Goal: Task Accomplishment & Management: Use online tool/utility

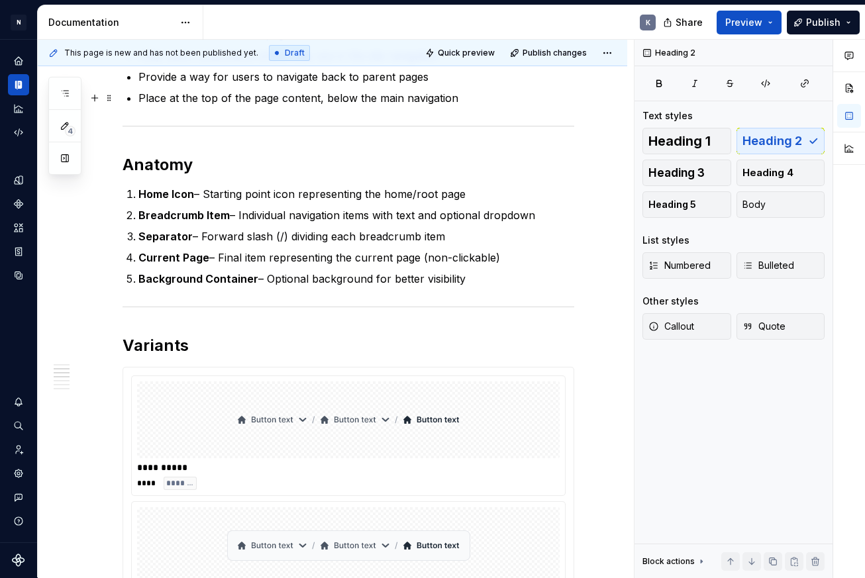
scroll to position [312, 0]
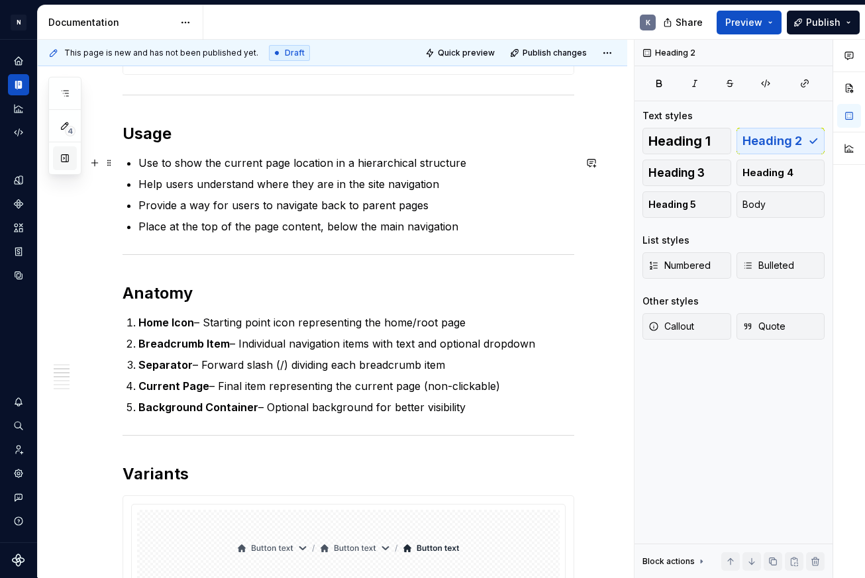
click at [65, 158] on button "button" at bounding box center [65, 158] width 24 height 24
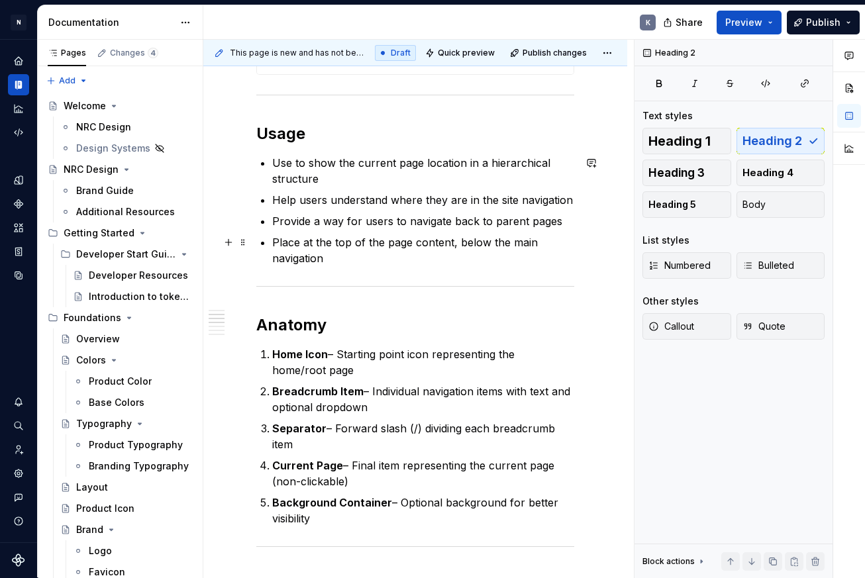
scroll to position [181, 0]
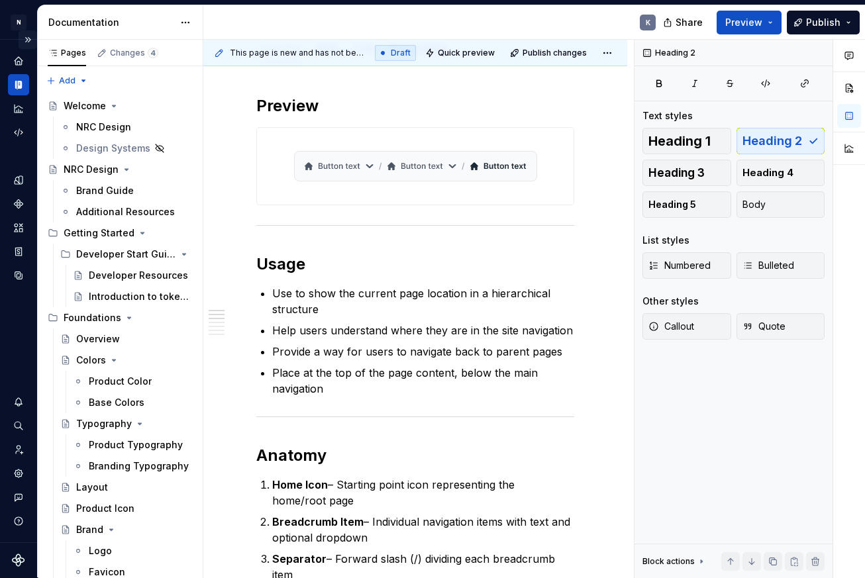
click at [29, 39] on button "Expand sidebar" at bounding box center [28, 39] width 19 height 19
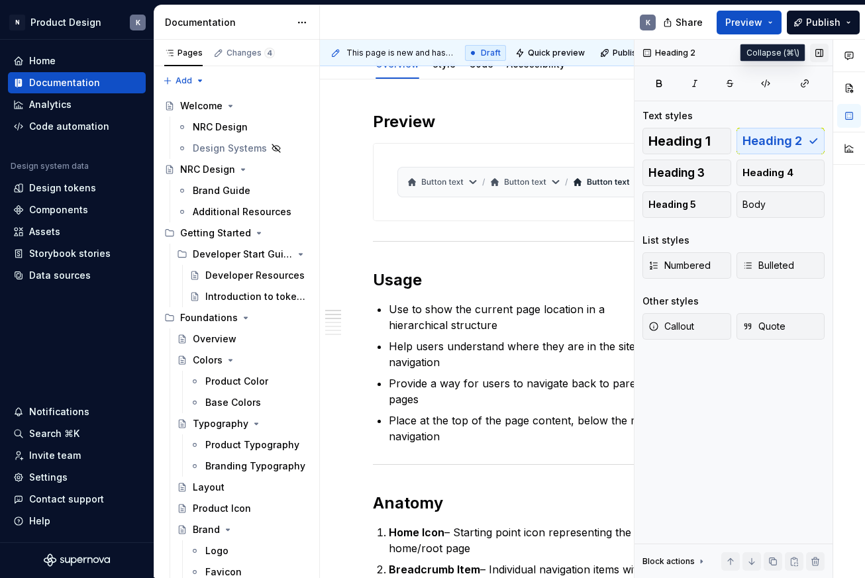
click at [818, 54] on button "button" at bounding box center [819, 53] width 19 height 19
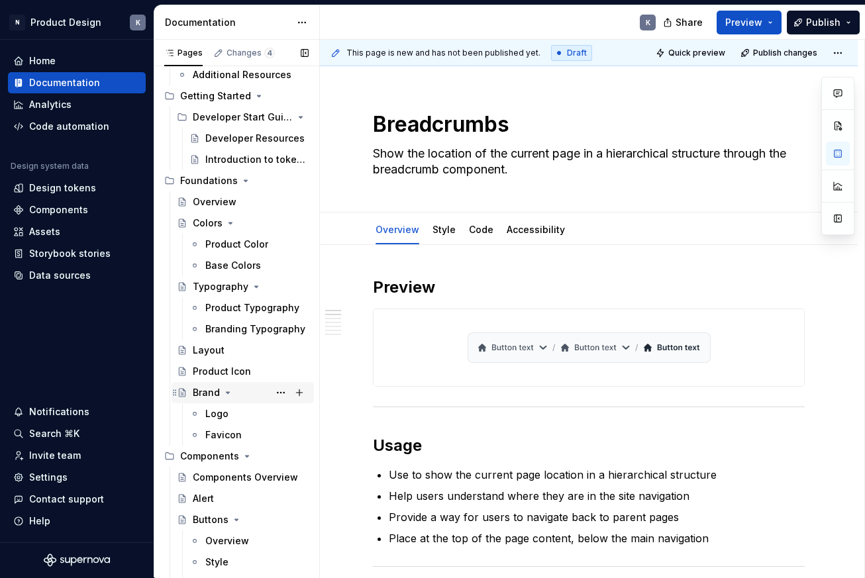
scroll to position [146, 0]
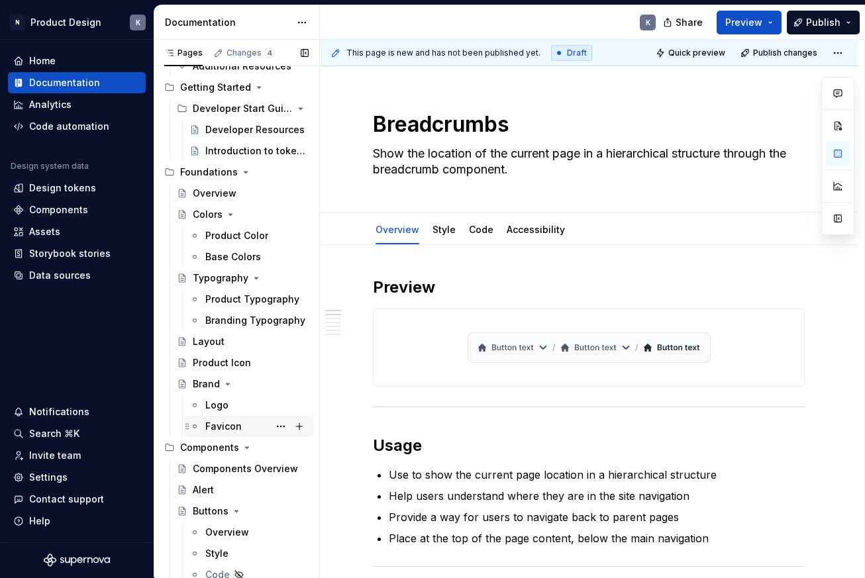
click at [242, 429] on div "Favicon" at bounding box center [256, 426] width 103 height 19
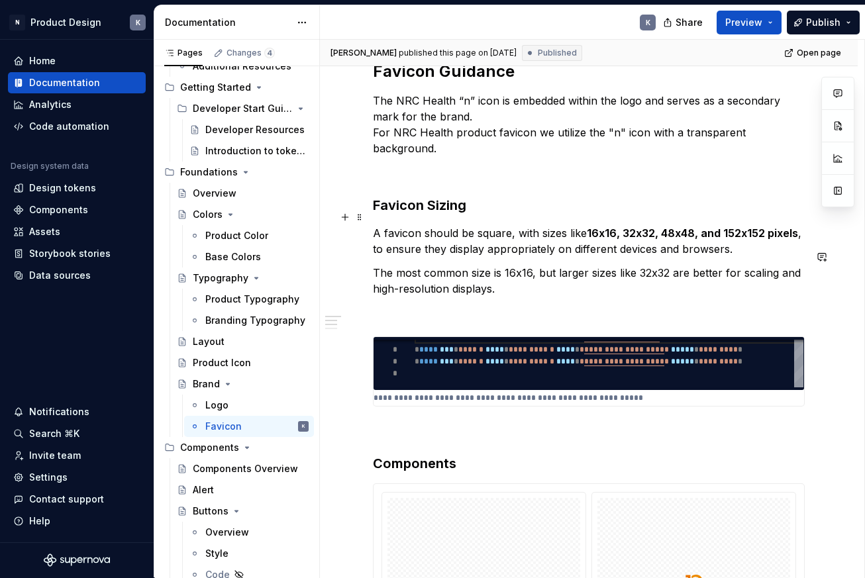
scroll to position [199, 0]
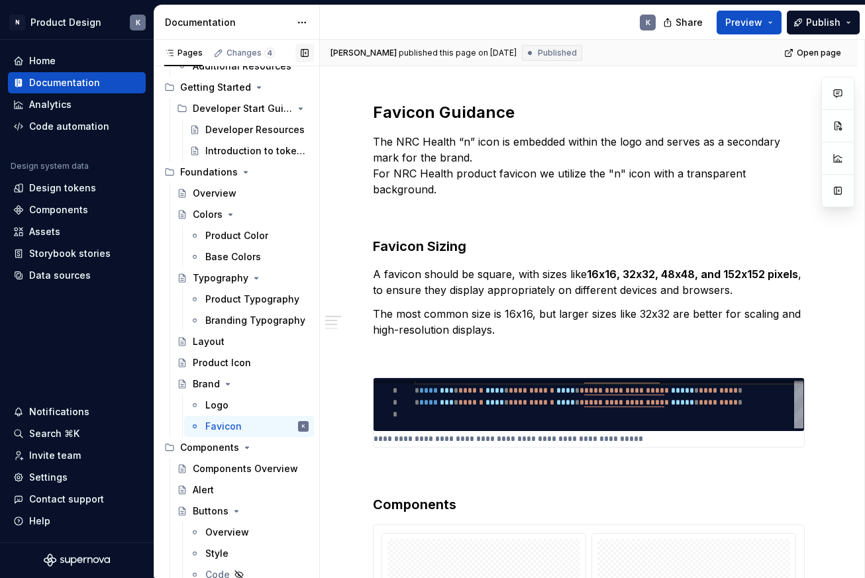
click at [306, 49] on button "button" at bounding box center [304, 53] width 19 height 19
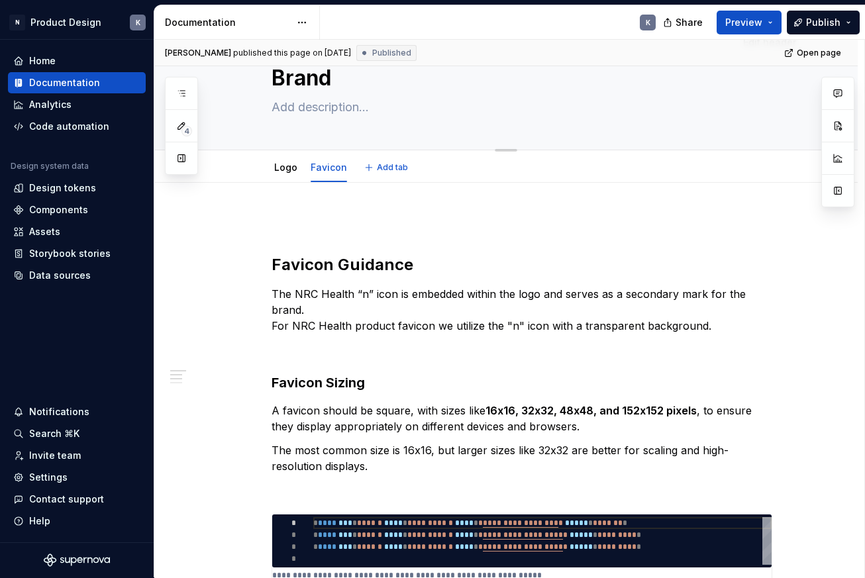
scroll to position [0, 0]
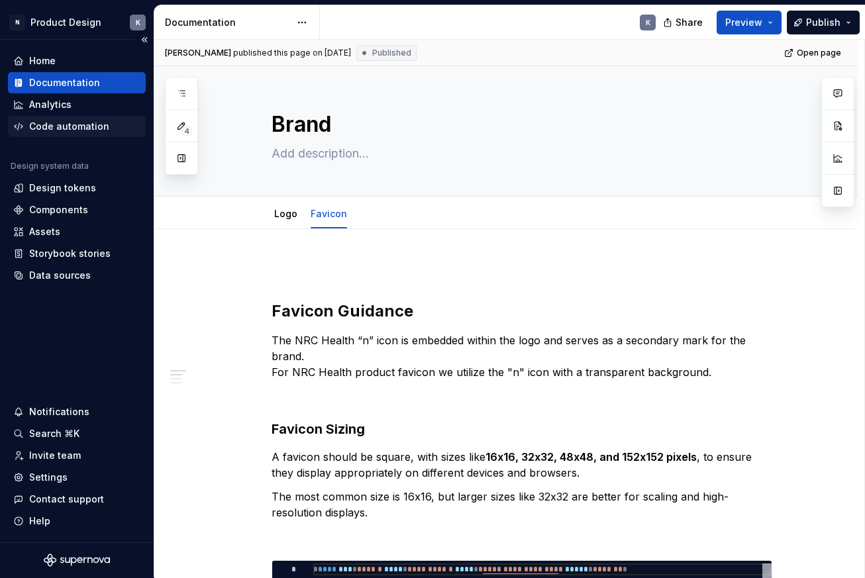
click at [71, 124] on div "Code automation" at bounding box center [69, 126] width 80 height 13
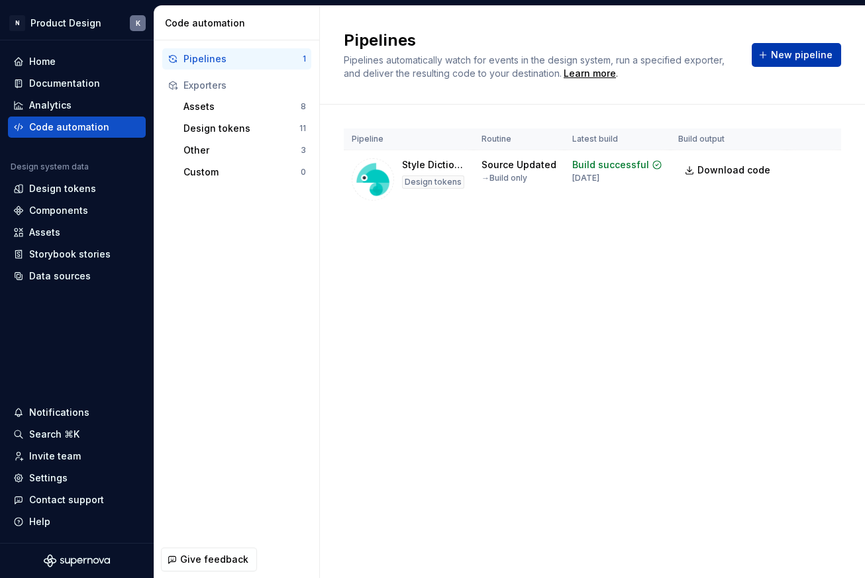
click at [779, 62] on button "New pipeline" at bounding box center [796, 55] width 89 height 24
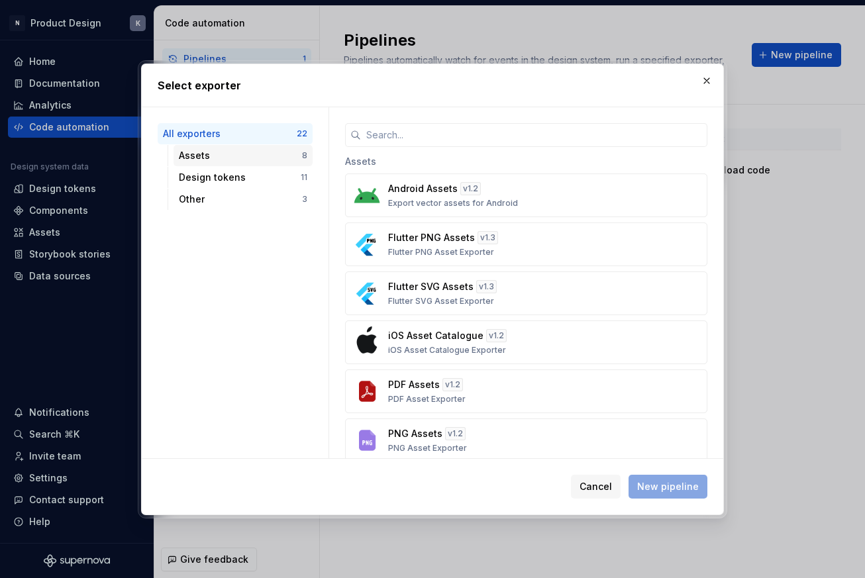
click at [221, 157] on div "Assets" at bounding box center [240, 155] width 123 height 13
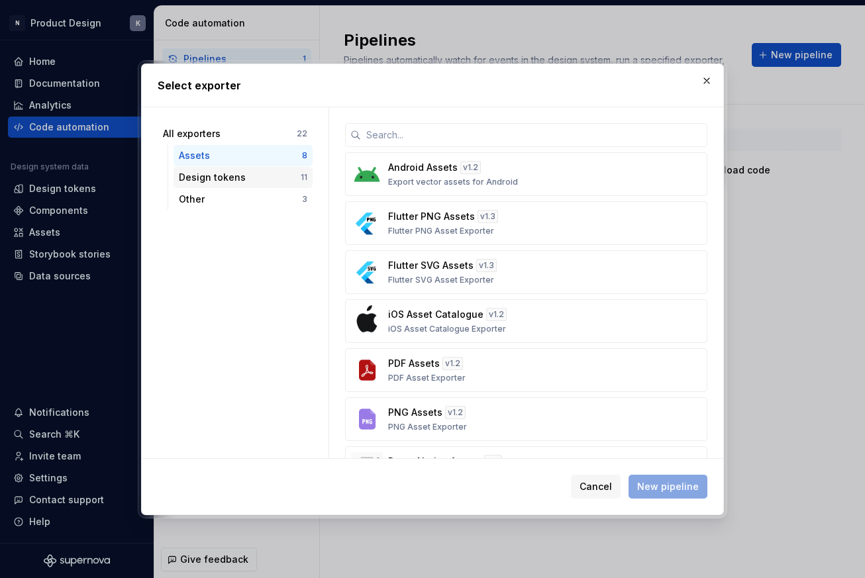
click at [265, 173] on div "Design tokens" at bounding box center [240, 177] width 122 height 13
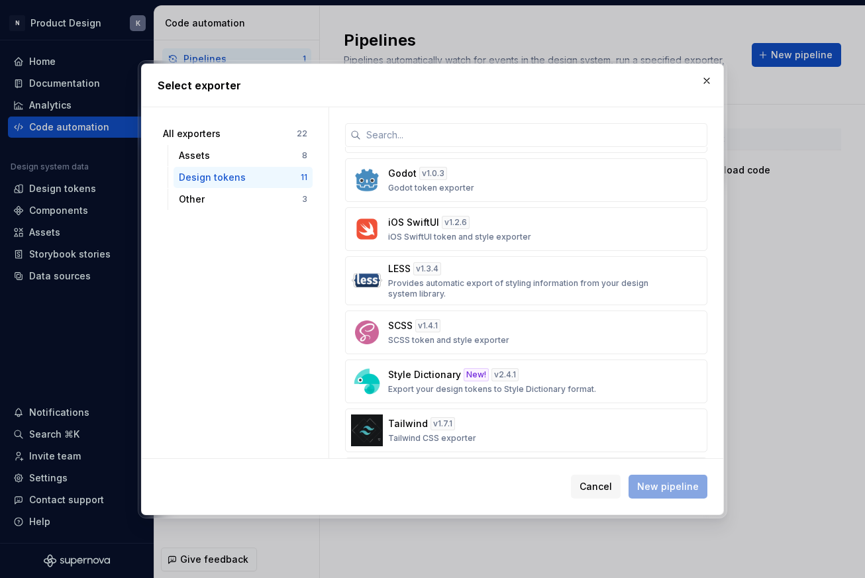
scroll to position [199, 0]
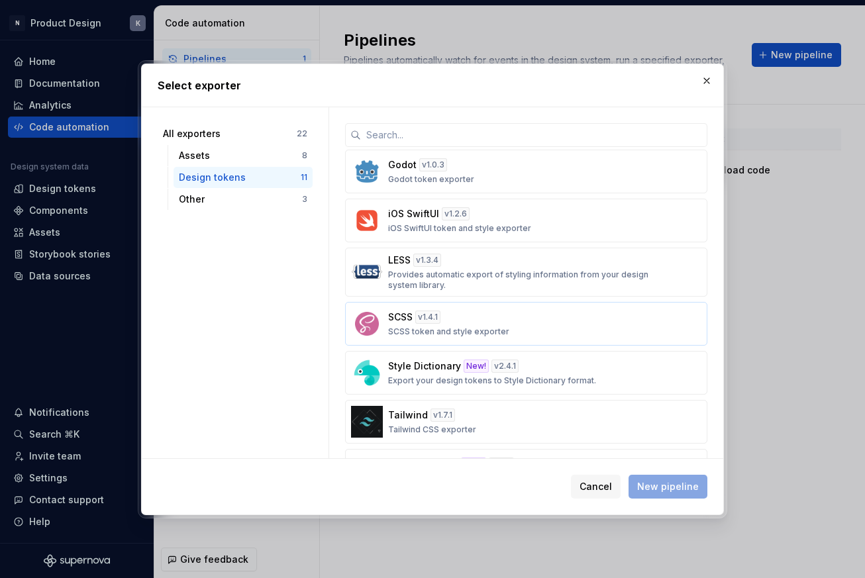
click at [462, 323] on div "SCSS v 1.4.1 SCSS token and style exporter" at bounding box center [522, 324] width 268 height 26
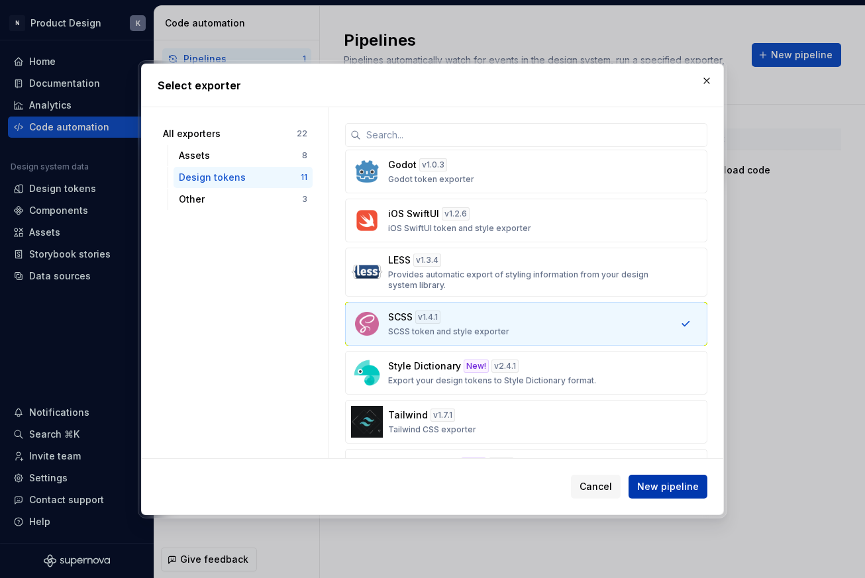
click at [651, 479] on button "New pipeline" at bounding box center [667, 487] width 79 height 24
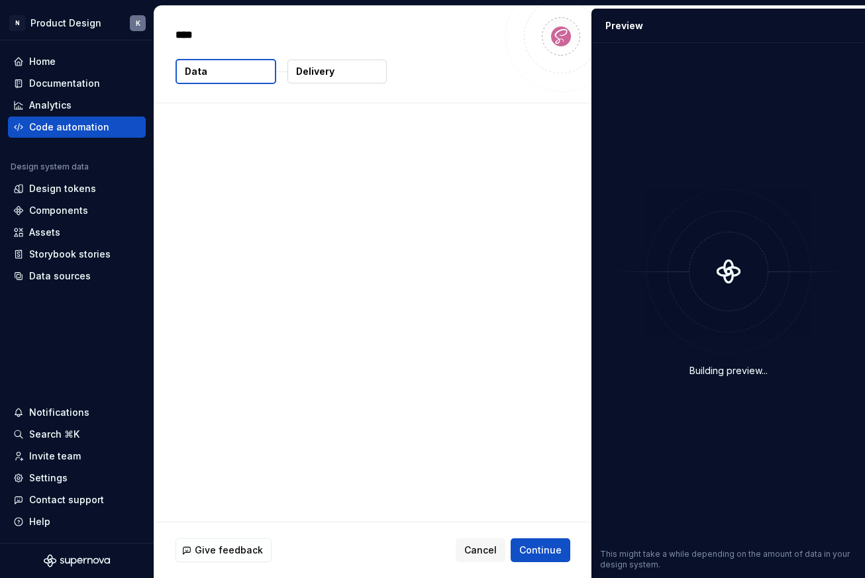
type textarea "*"
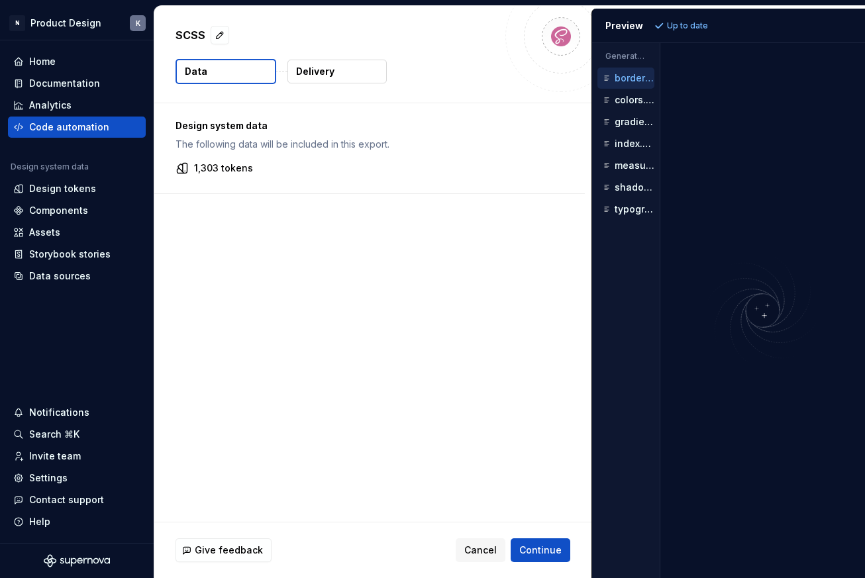
click at [591, 295] on div "Design system data The following data will be included in this export. 1,303 to…" at bounding box center [372, 312] width 437 height 418
click at [348, 73] on button "Delivery" at bounding box center [336, 72] width 99 height 24
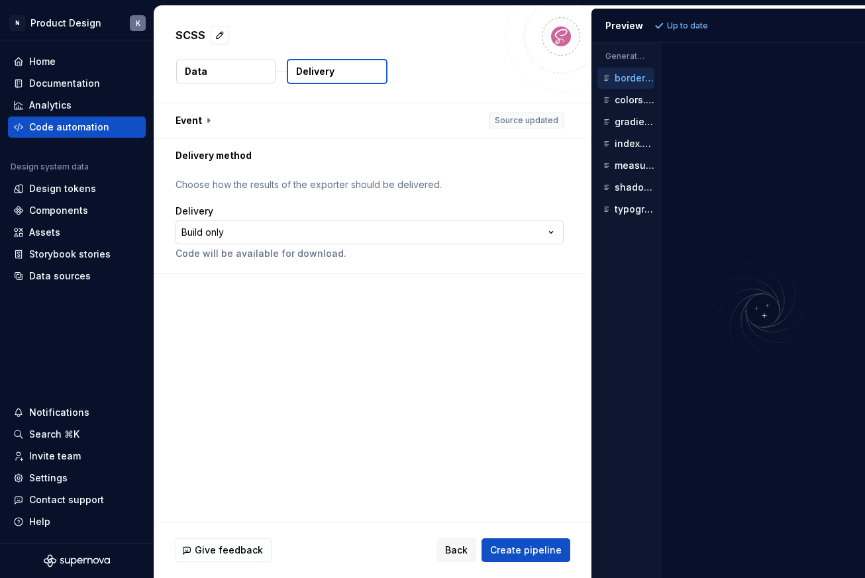
click at [274, 235] on html "**********" at bounding box center [432, 289] width 865 height 578
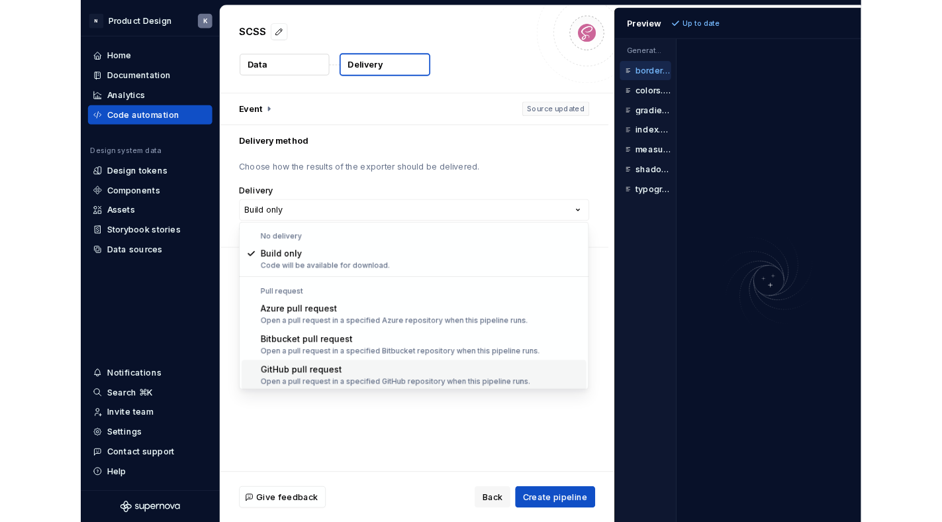
scroll to position [1, 0]
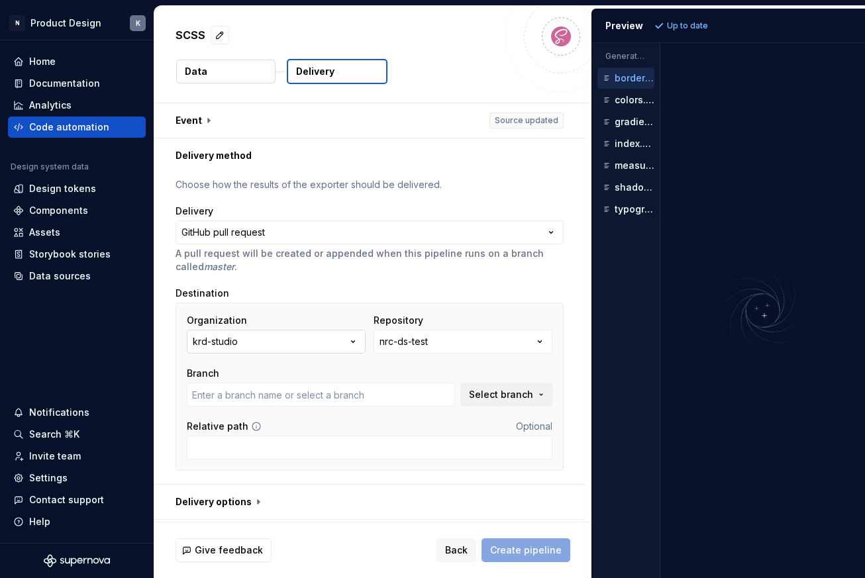
type input "main"
click at [354, 340] on icon "button" at bounding box center [352, 341] width 13 height 13
click at [368, 287] on div "Destination" at bounding box center [369, 293] width 388 height 13
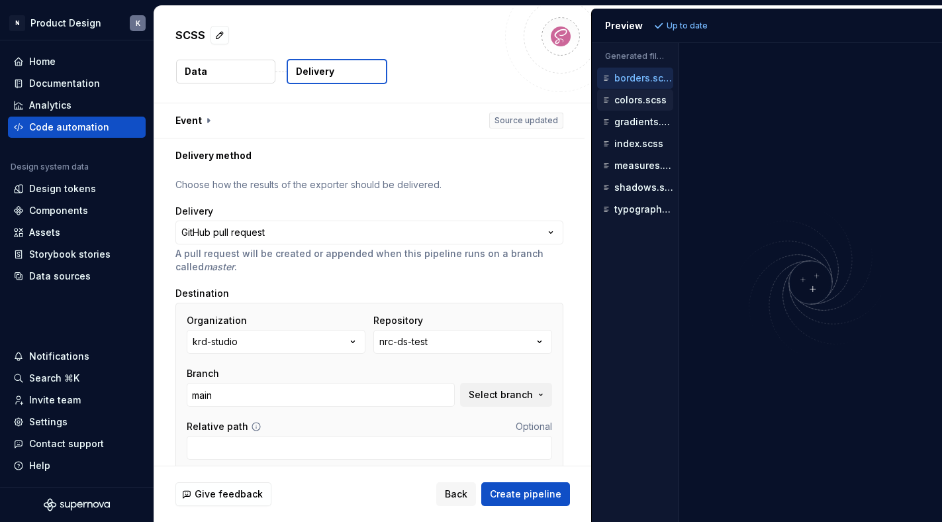
click at [649, 101] on p "colors.scss" at bounding box center [640, 100] width 52 height 11
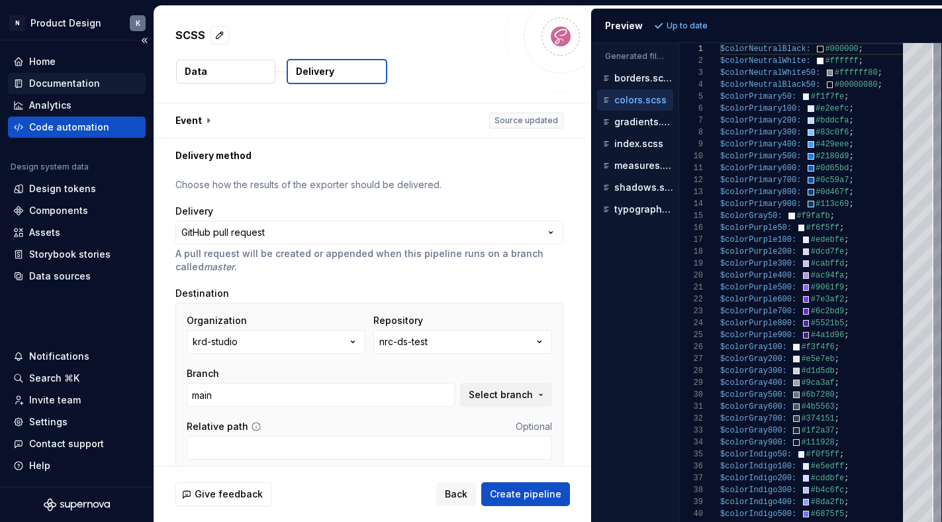
click at [85, 80] on div "Documentation" at bounding box center [64, 83] width 71 height 13
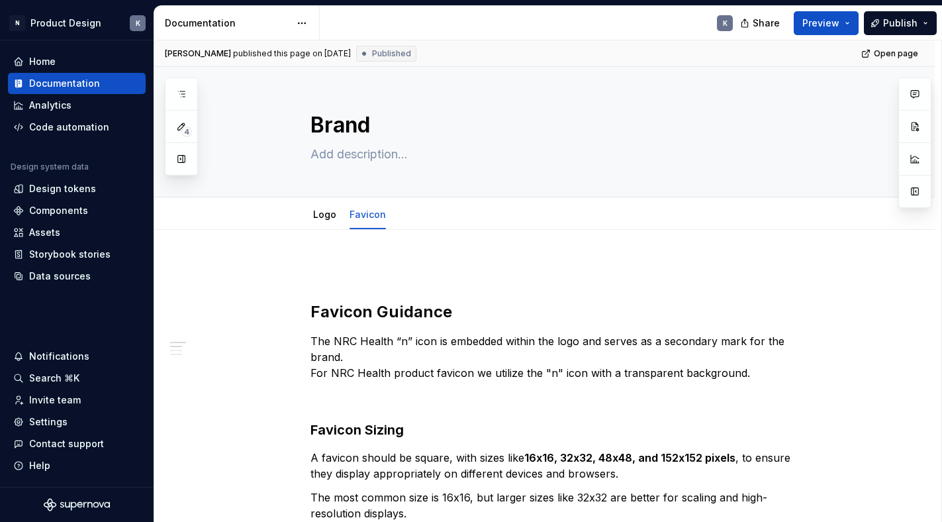
type textarea "*"
